Goal: Task Accomplishment & Management: Manage account settings

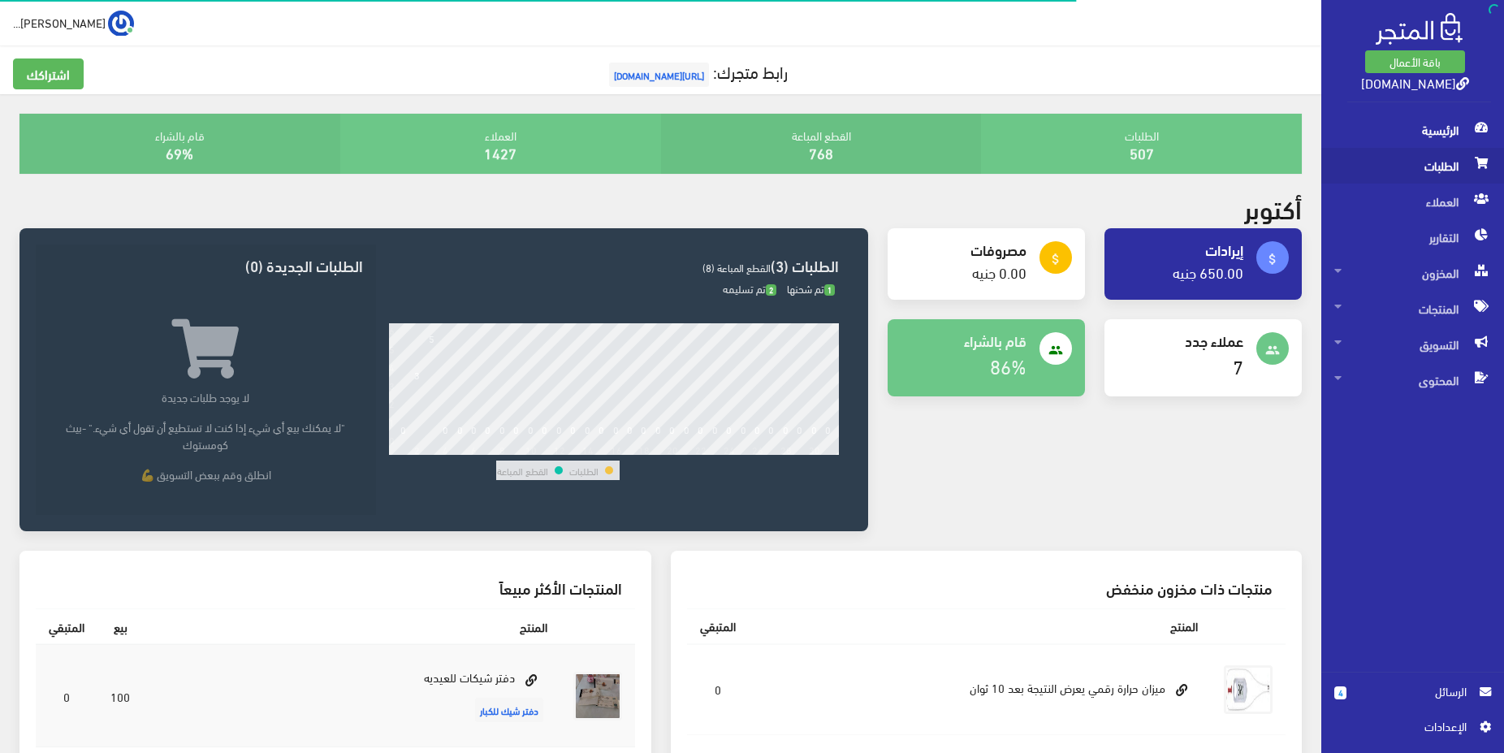
click at [1426, 168] on span "الطلبات" at bounding box center [1413, 166] width 157 height 36
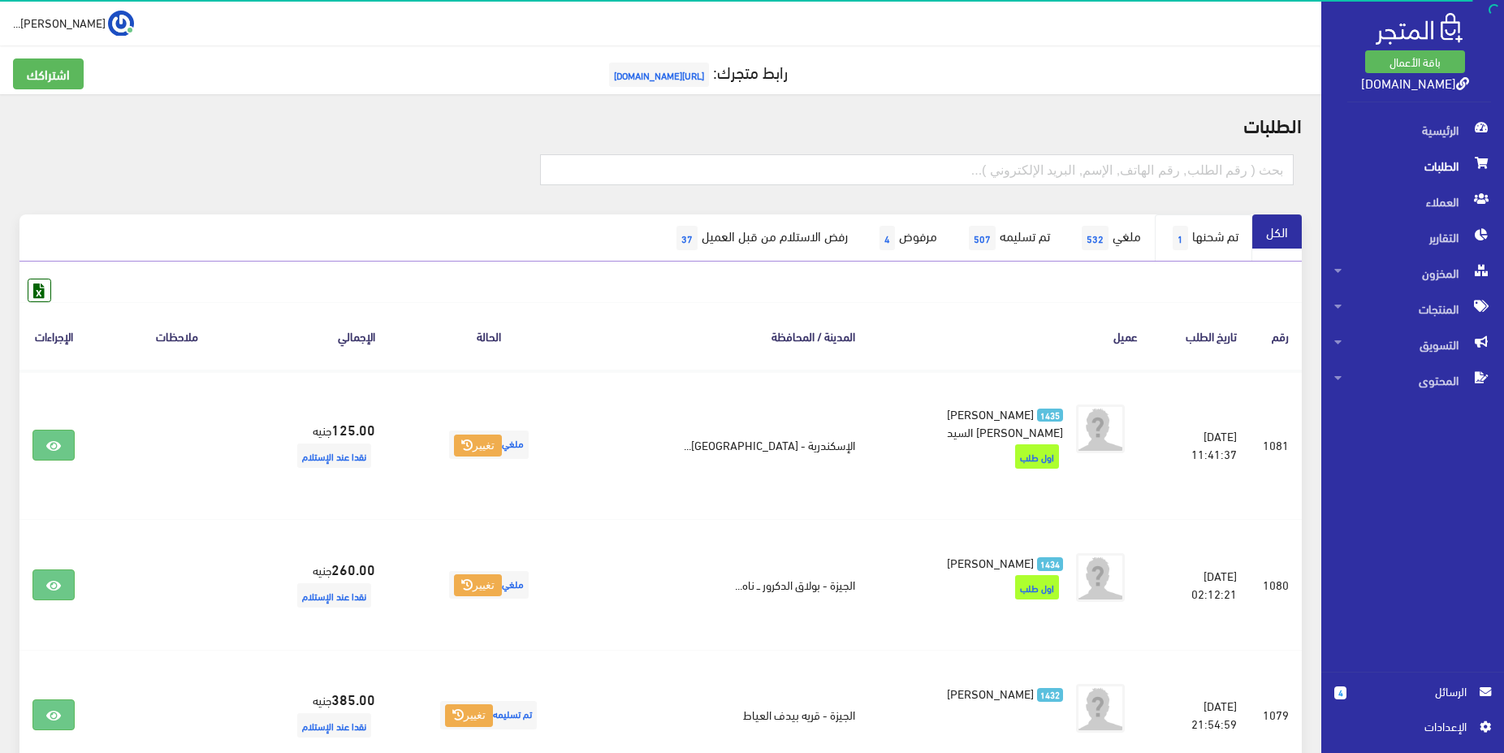
click at [1196, 244] on link "تم شحنها 1" at bounding box center [1203, 237] width 97 height 47
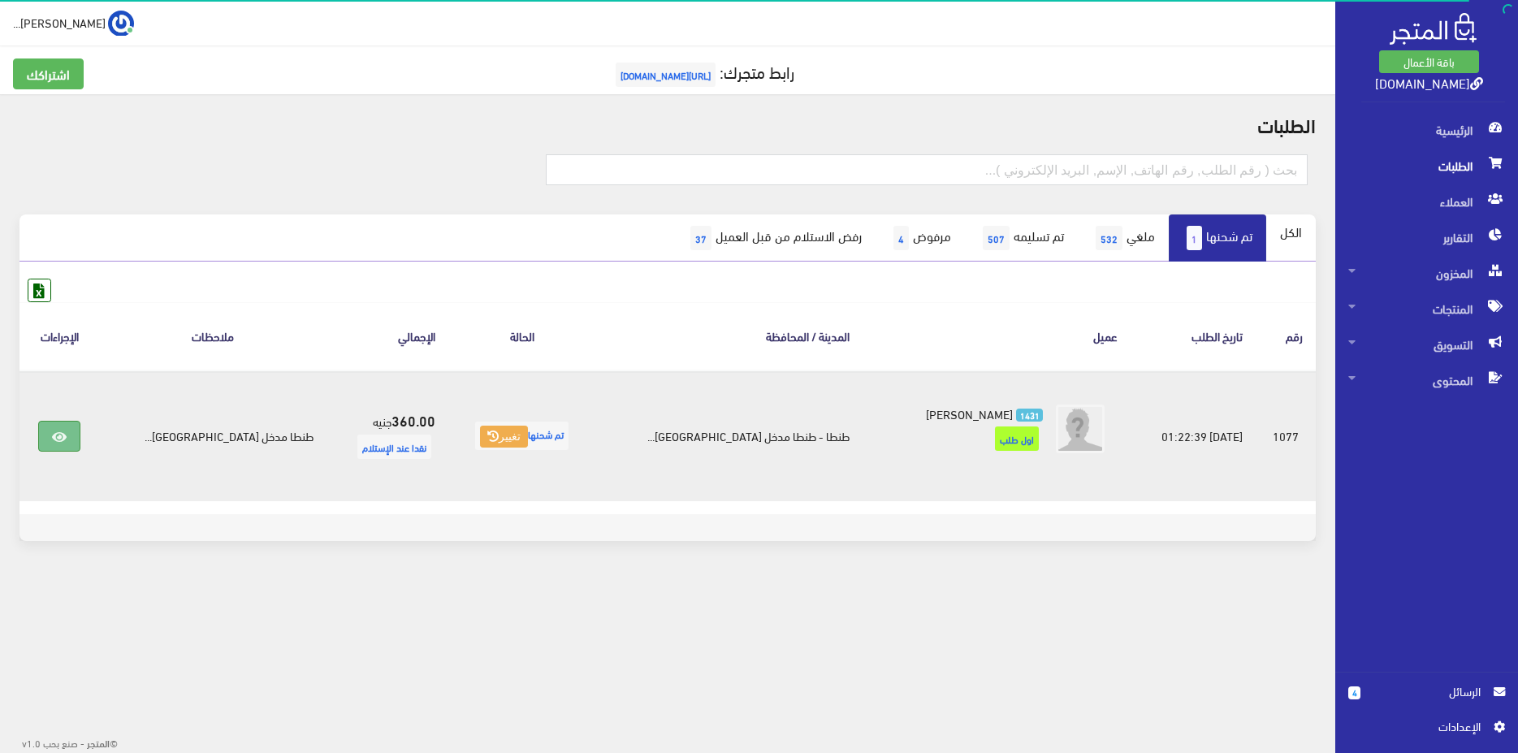
click at [80, 433] on link at bounding box center [59, 436] width 42 height 31
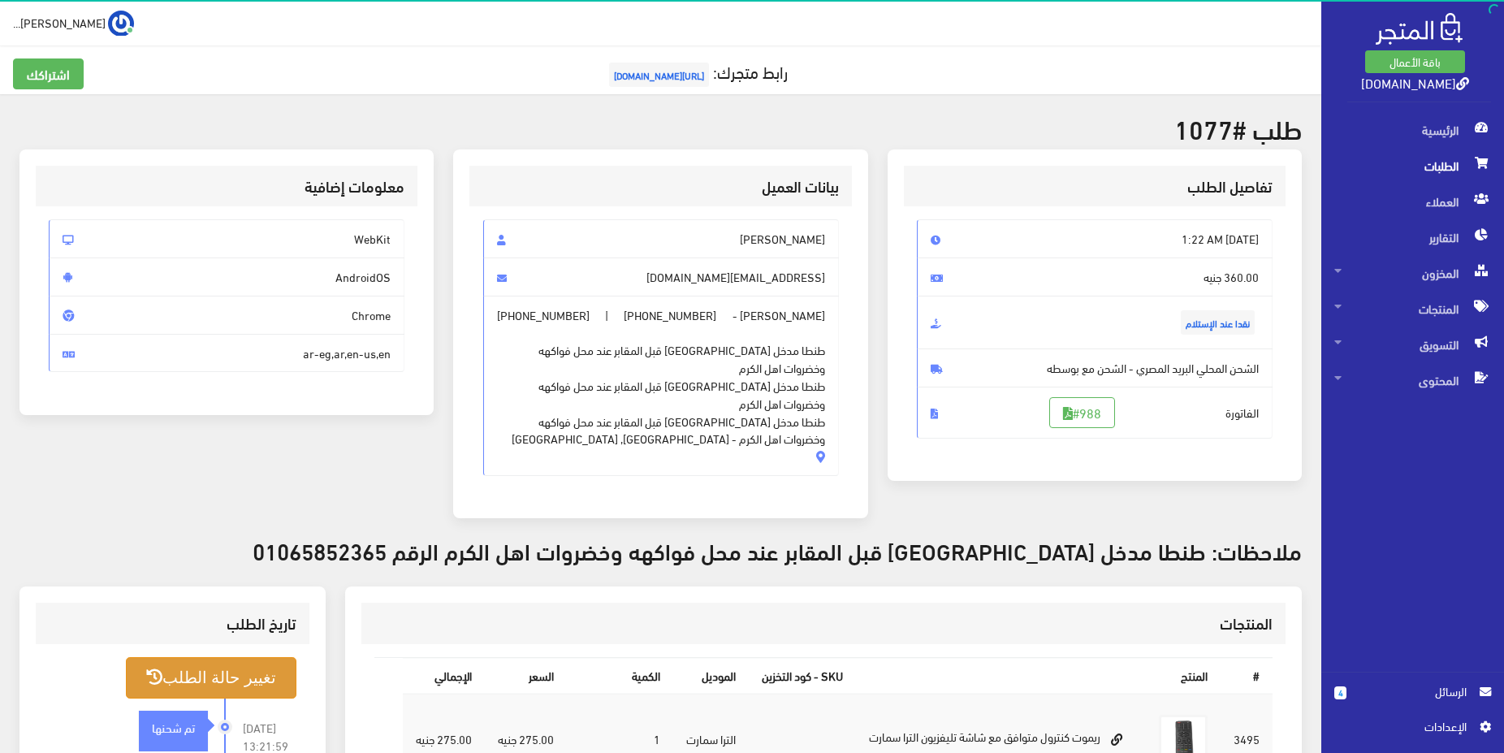
click at [182, 657] on button "تغيير حالة الطلب" at bounding box center [211, 677] width 171 height 41
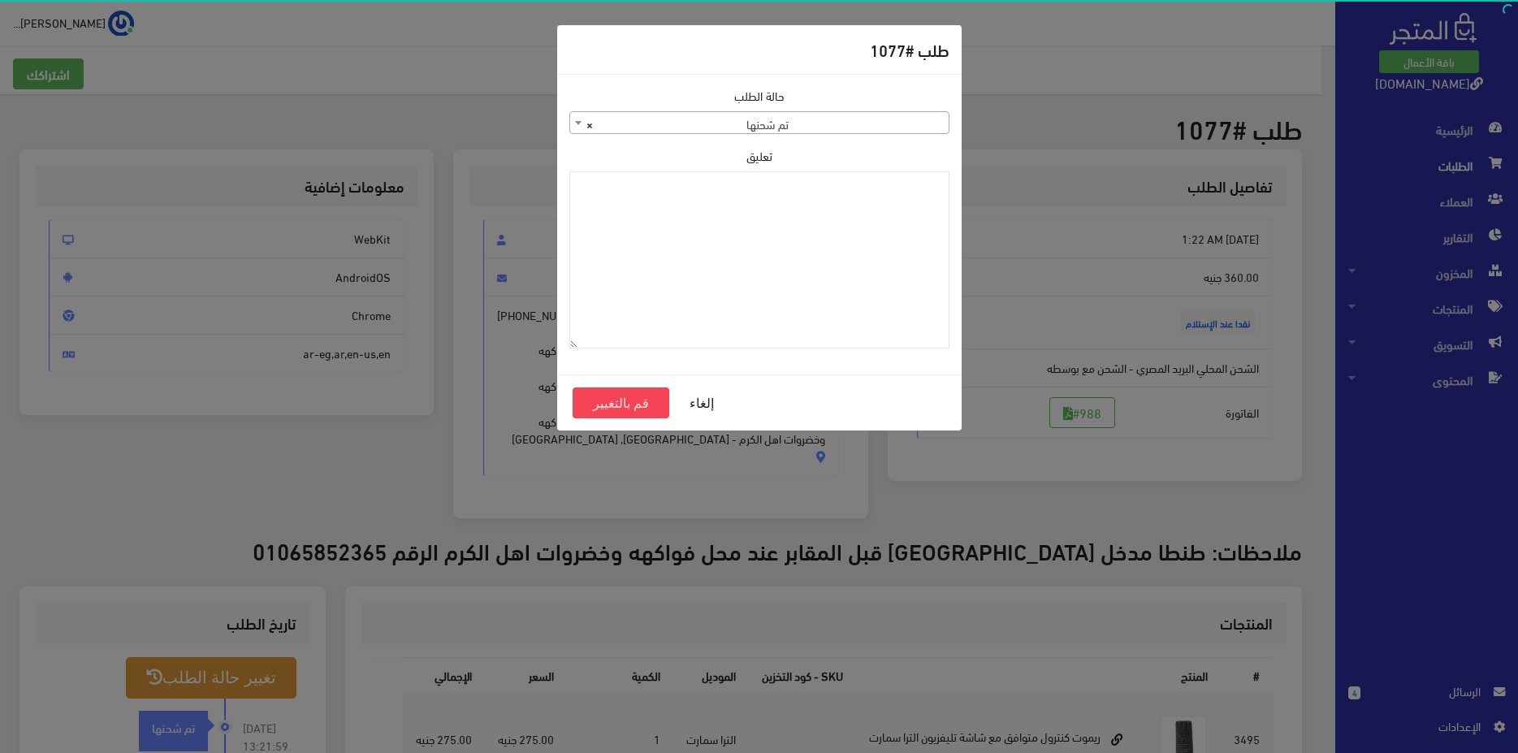
click at [844, 132] on span "× تم شحنها" at bounding box center [759, 123] width 379 height 23
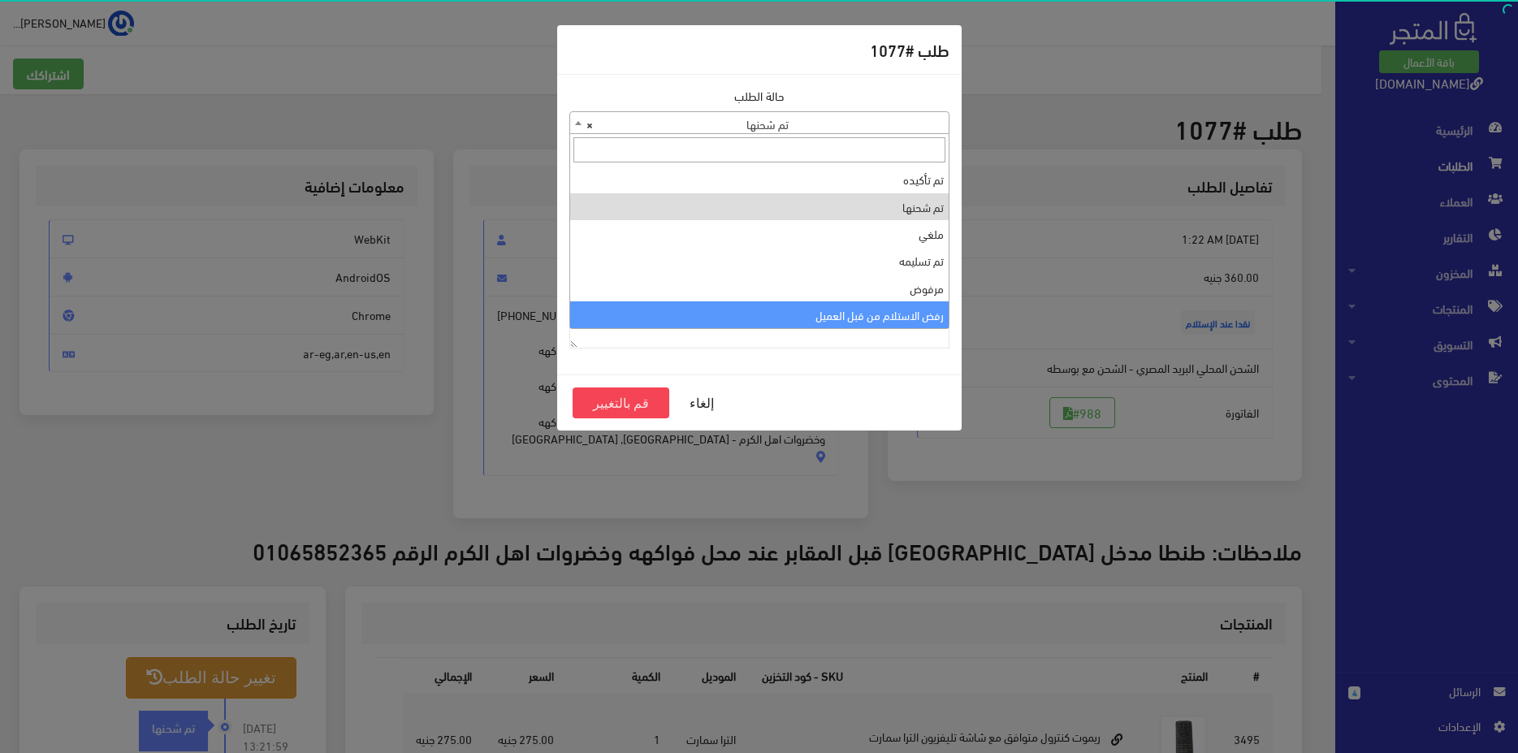
select select "7"
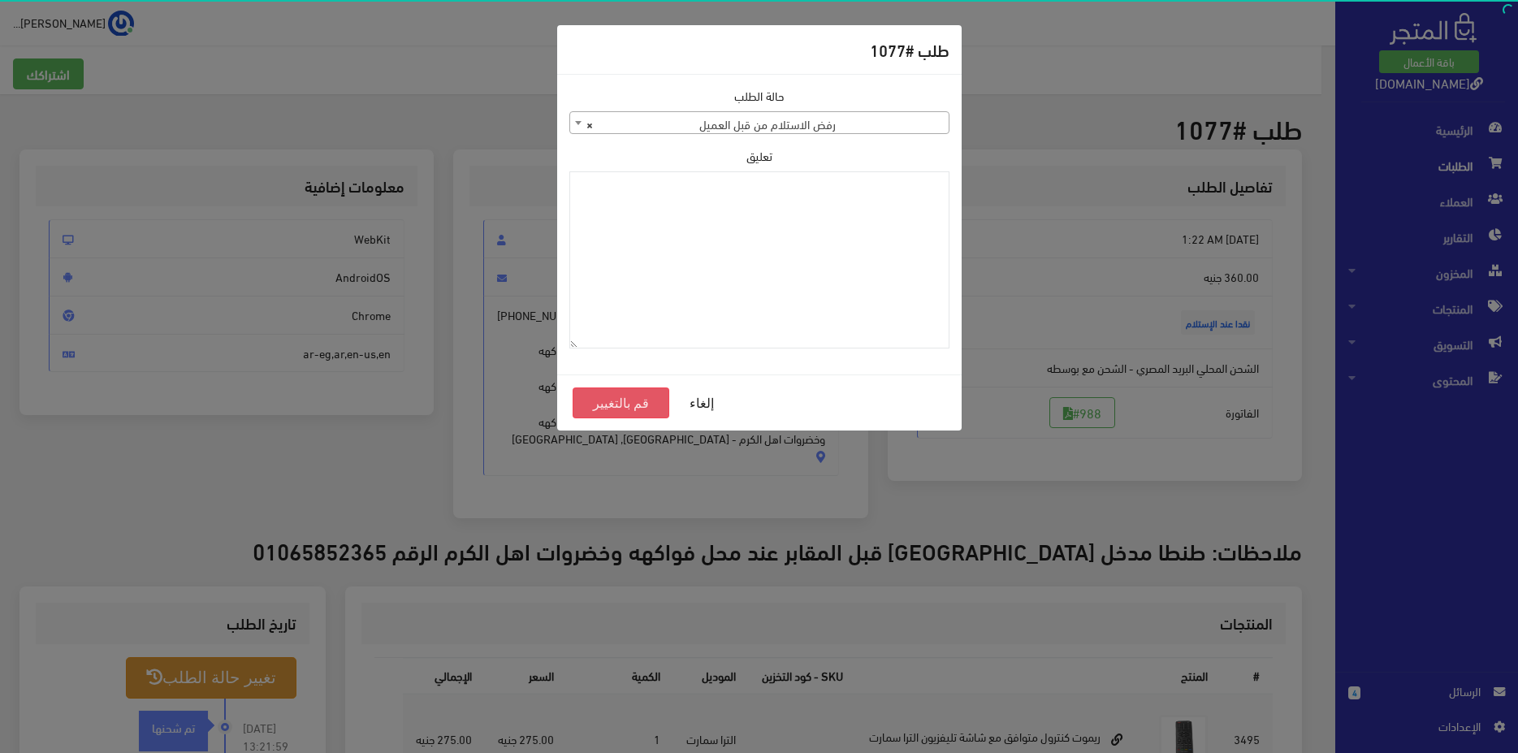
click at [642, 399] on button "قم بالتغيير" at bounding box center [621, 402] width 97 height 31
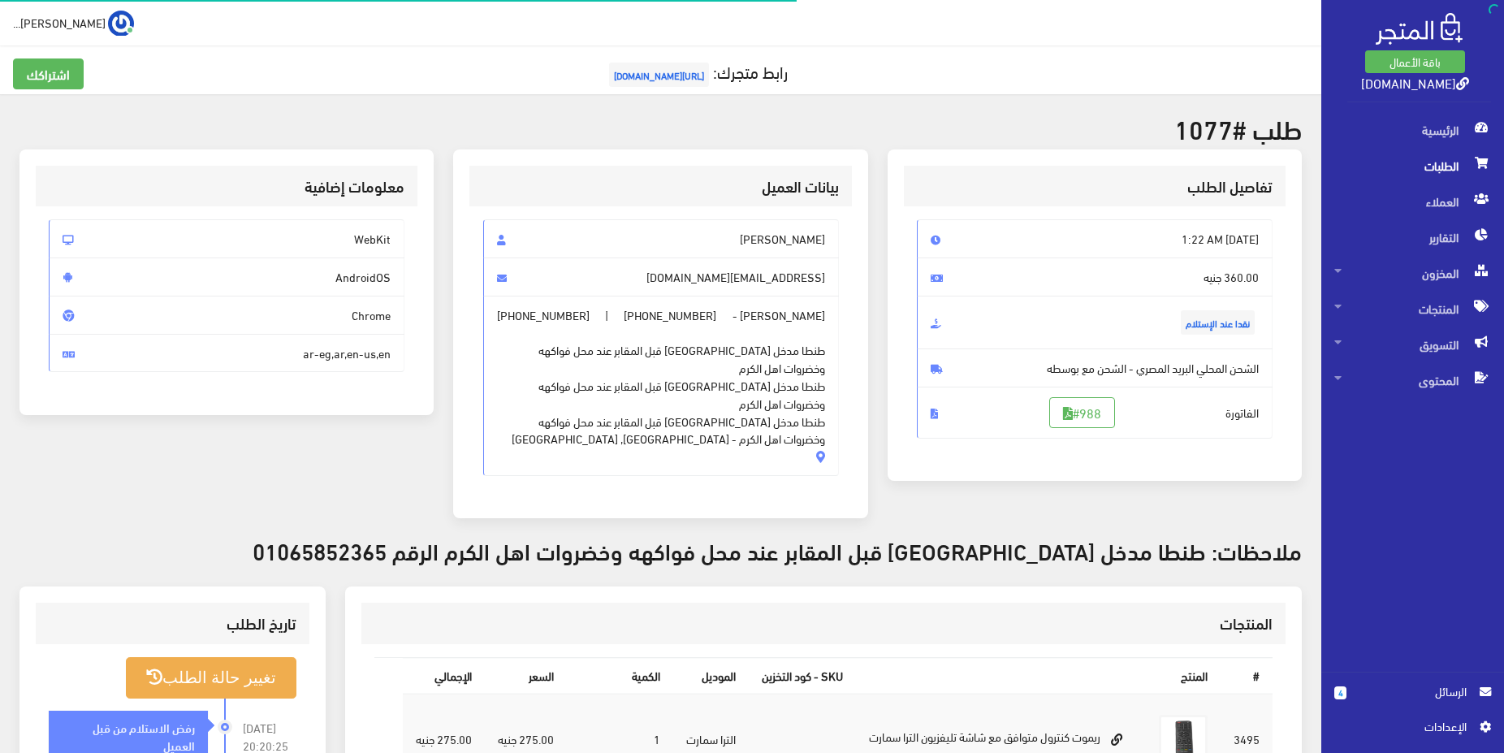
click at [1423, 178] on span "الطلبات" at bounding box center [1413, 166] width 157 height 36
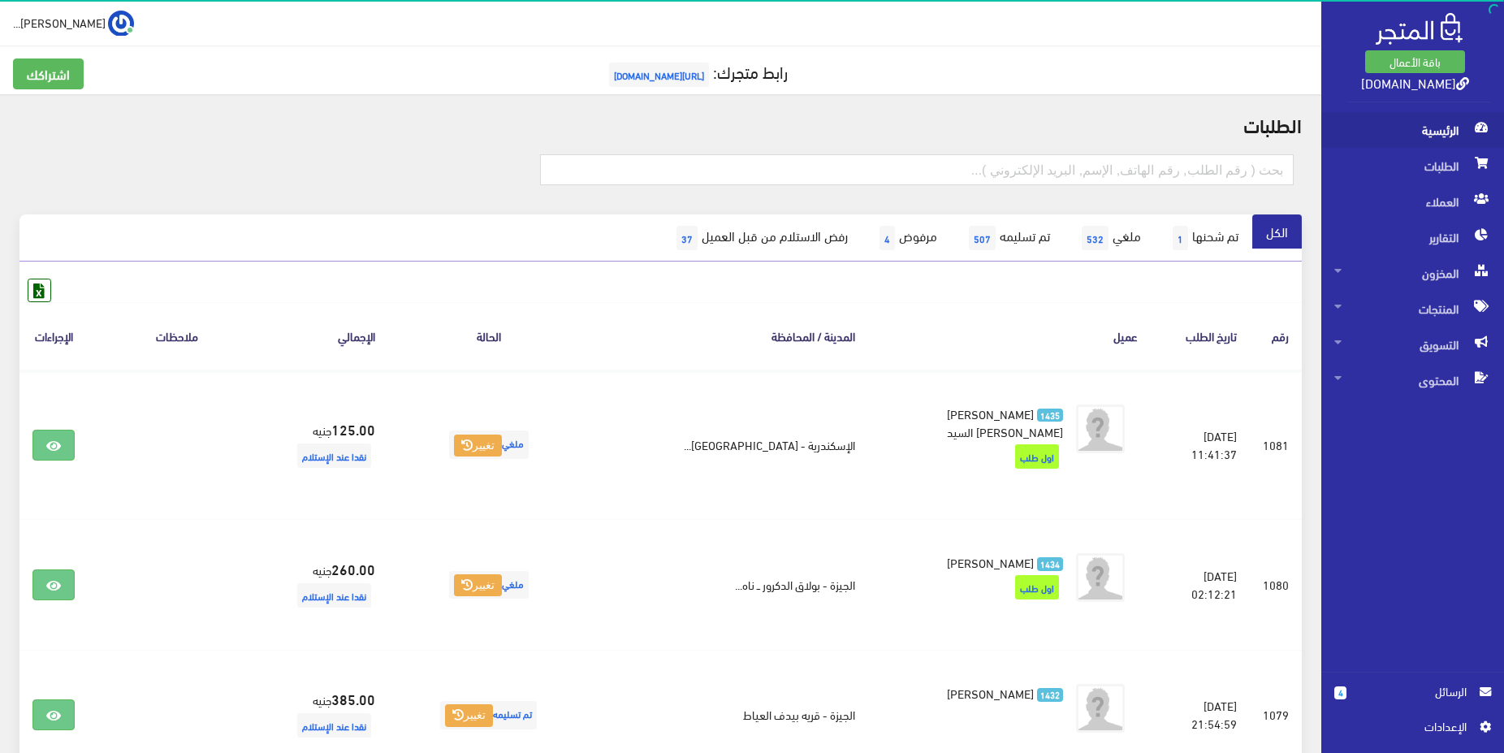
click at [1446, 133] on span "الرئيسية" at bounding box center [1413, 130] width 157 height 36
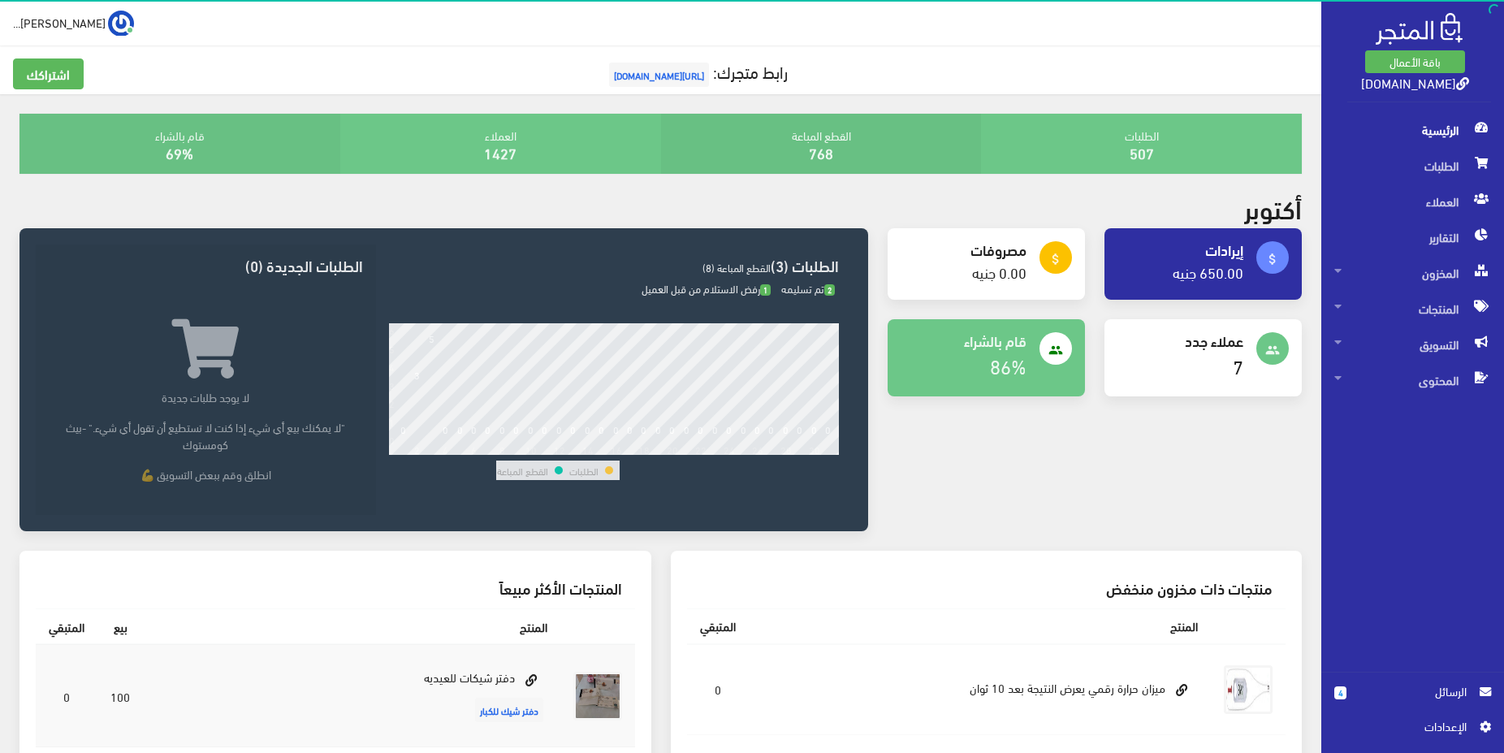
drag, startPoint x: 1216, startPoint y: 359, endPoint x: 1246, endPoint y: 353, distance: 30.6
click at [1220, 359] on h4 "7" at bounding box center [1181, 366] width 126 height 22
click at [1246, 350] on div "people عملاء جدد 7" at bounding box center [1203, 357] width 197 height 77
click at [1266, 352] on icon "people" at bounding box center [1272, 350] width 15 height 15
click at [1433, 201] on span "العملاء" at bounding box center [1413, 202] width 157 height 36
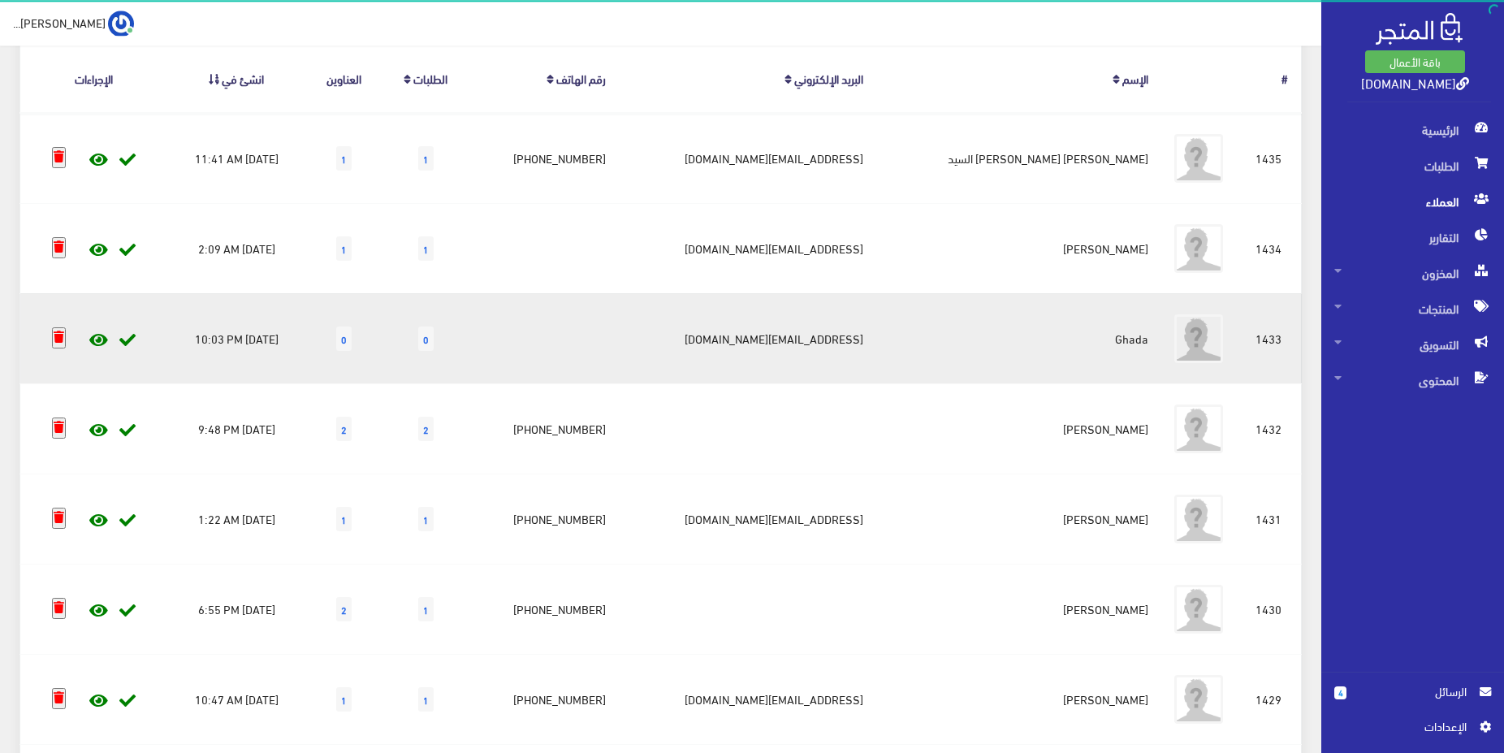
scroll to position [166, 0]
